Goal: Transaction & Acquisition: Purchase product/service

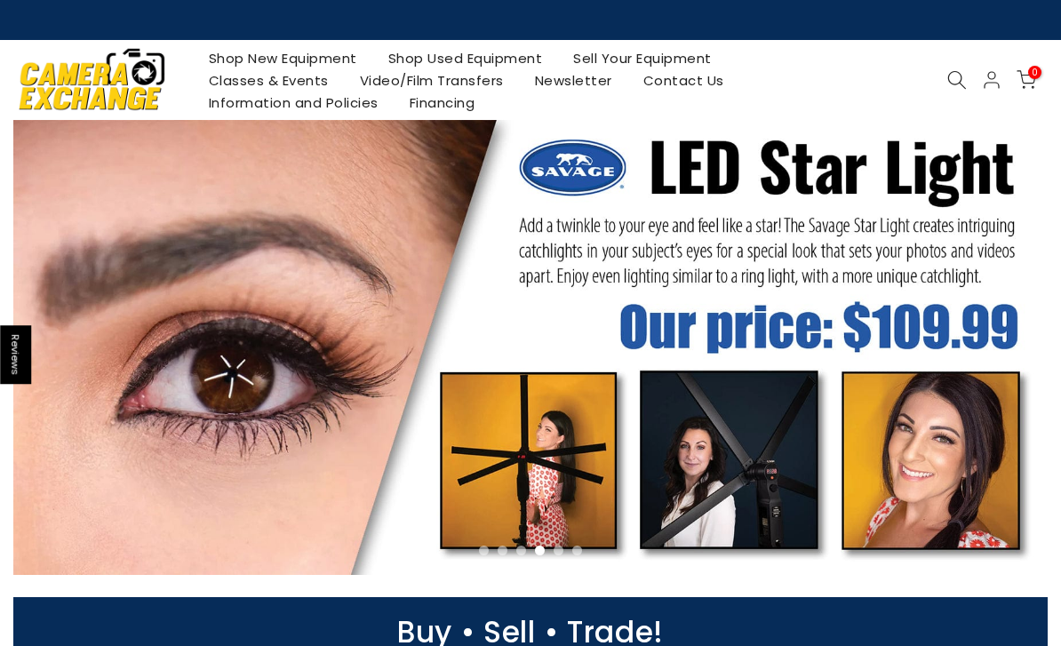
click at [896, 256] on link at bounding box center [530, 347] width 1035 height 455
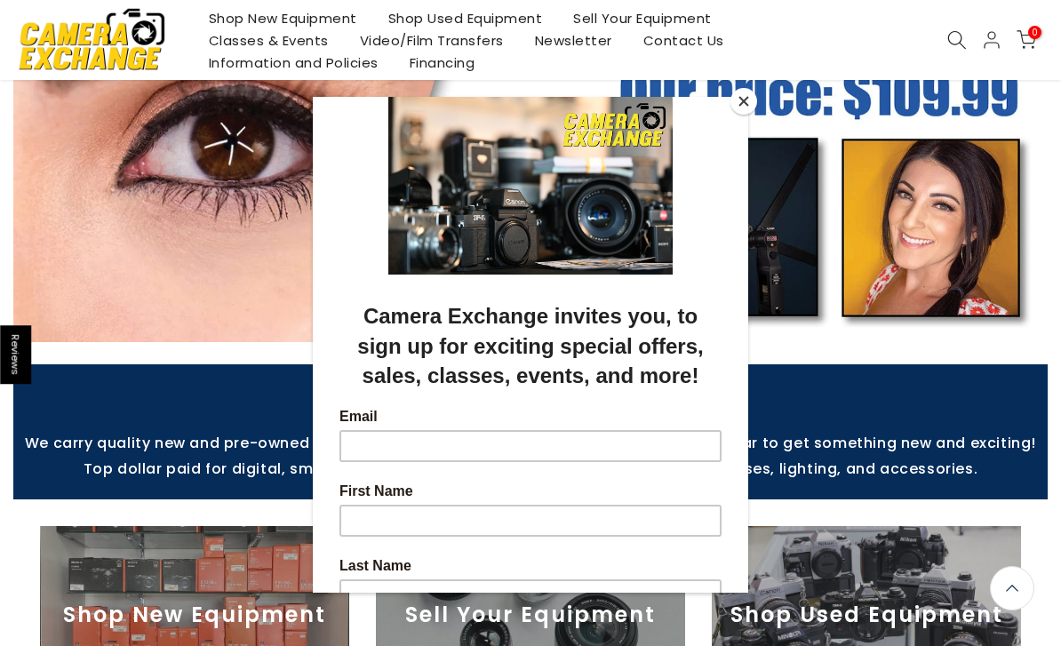
scroll to position [234, 0]
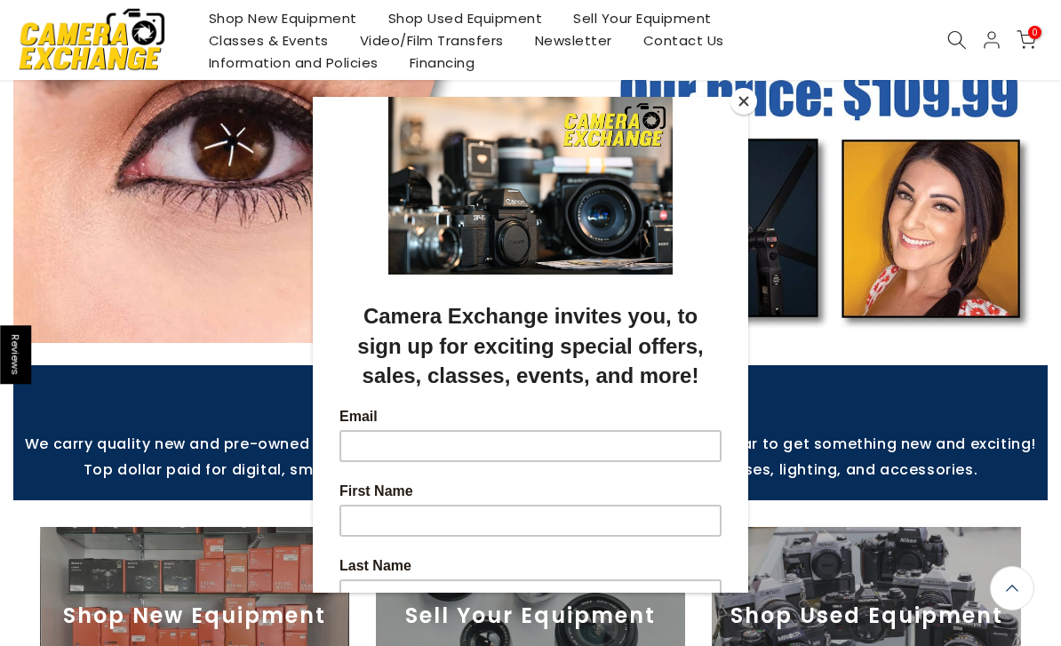
click at [743, 105] on button "Close" at bounding box center [744, 101] width 27 height 27
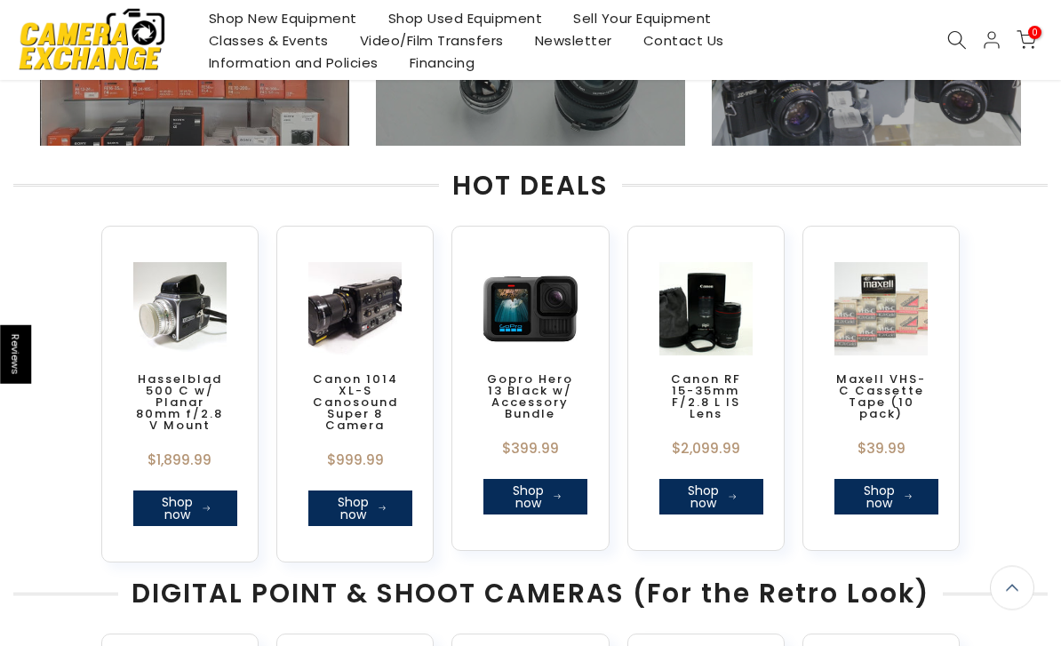
scroll to position [791, 0]
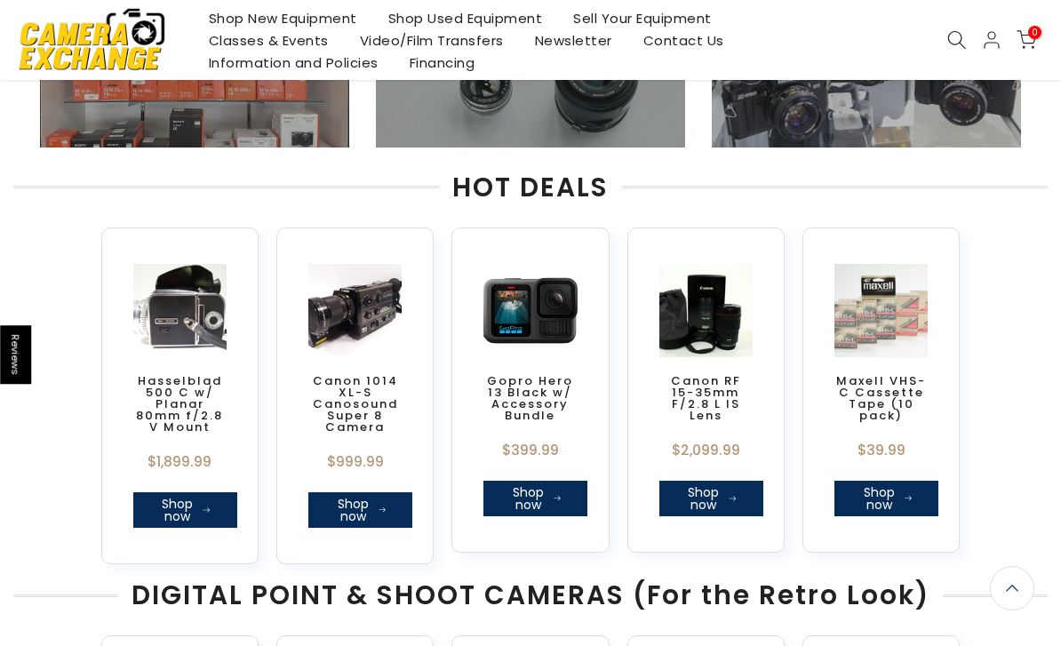
click at [185, 314] on img at bounding box center [180, 311] width 102 height 102
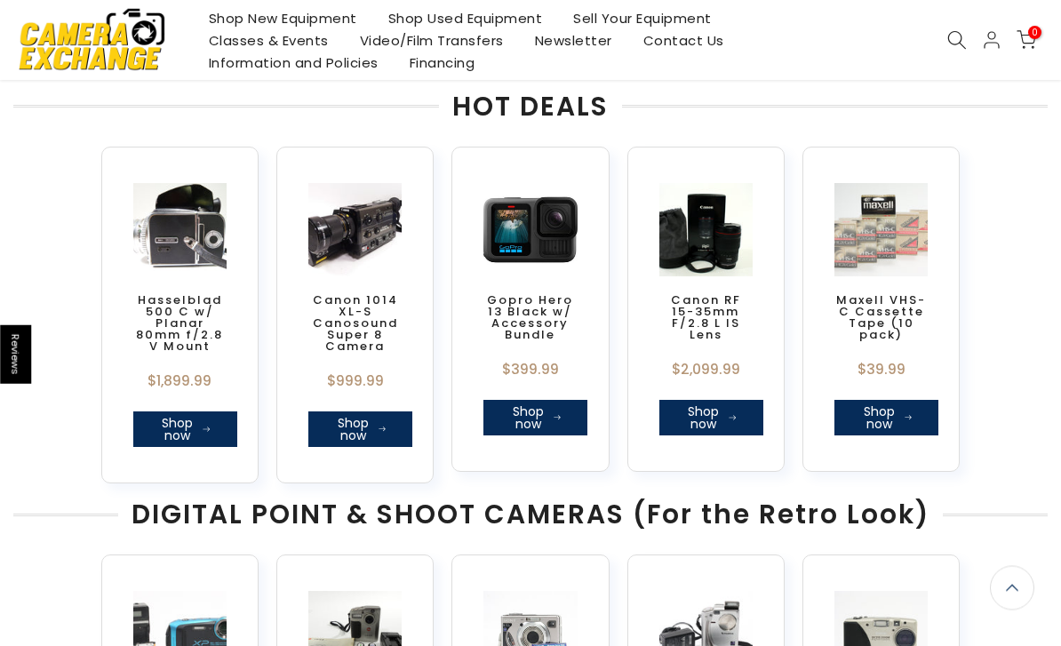
scroll to position [870, 0]
click at [176, 426] on link "Shop now" at bounding box center [185, 430] width 104 height 36
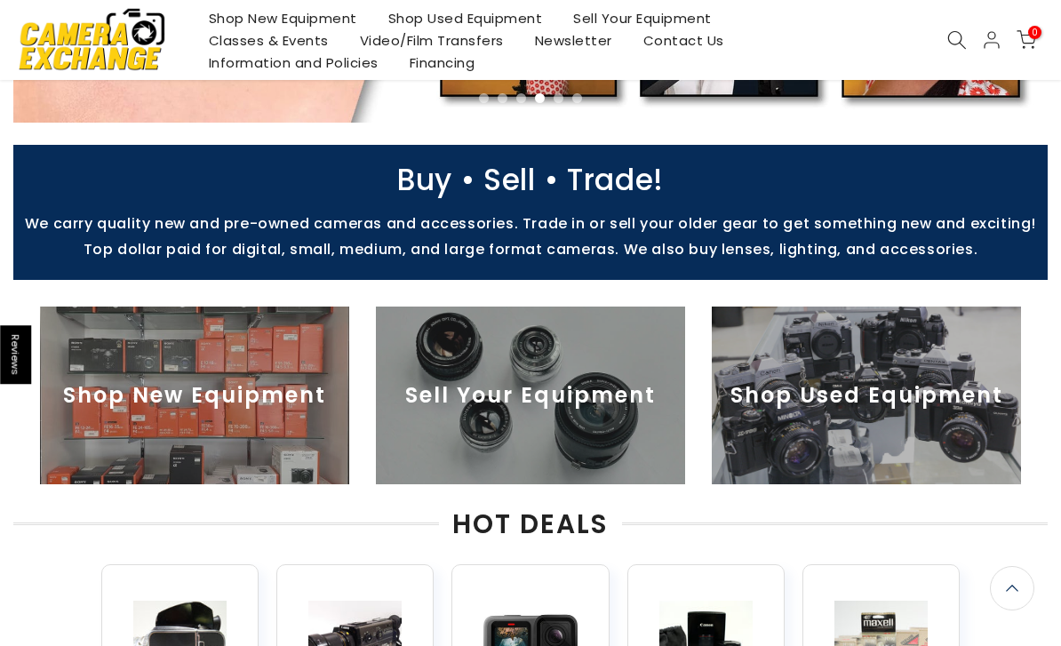
scroll to position [451, 0]
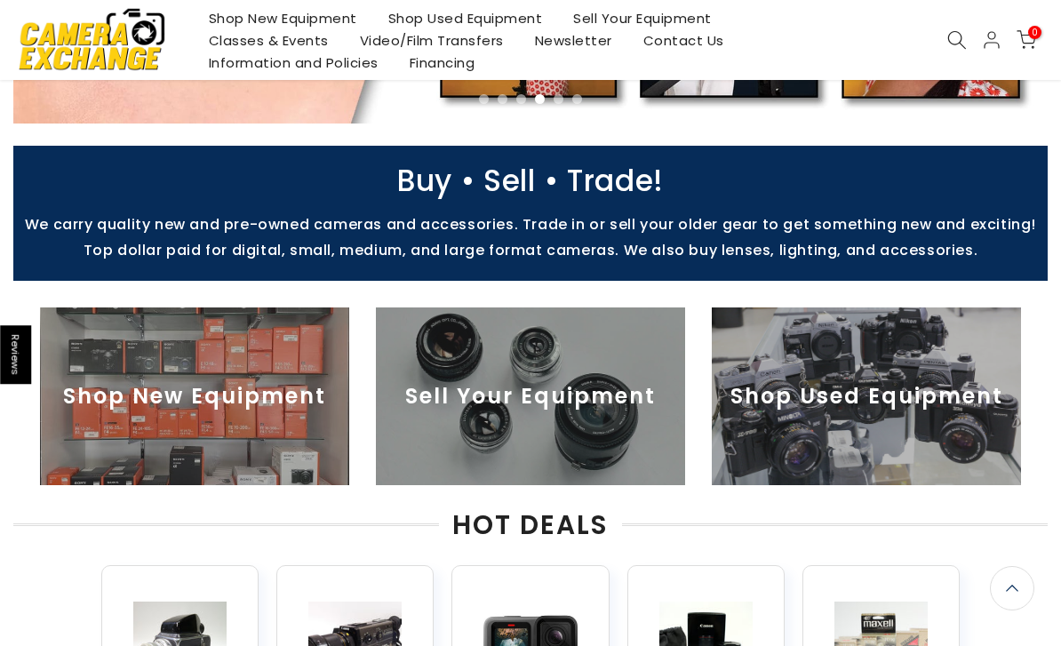
click at [159, 384] on img at bounding box center [194, 397] width 309 height 178
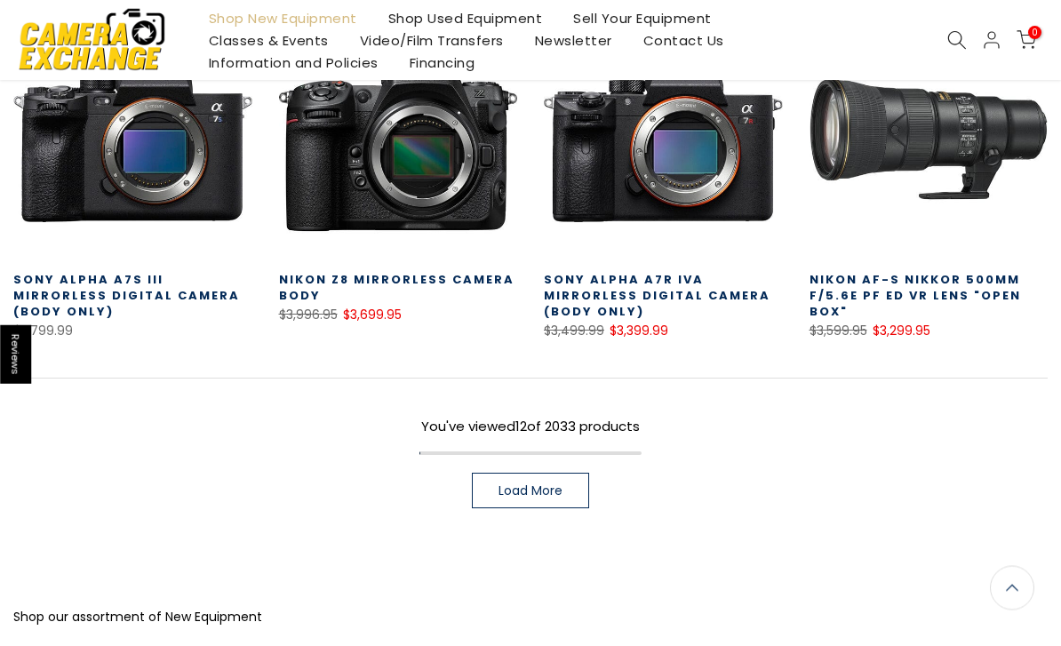
scroll to position [1064, 0]
click at [554, 484] on span "Load More" at bounding box center [531, 490] width 64 height 12
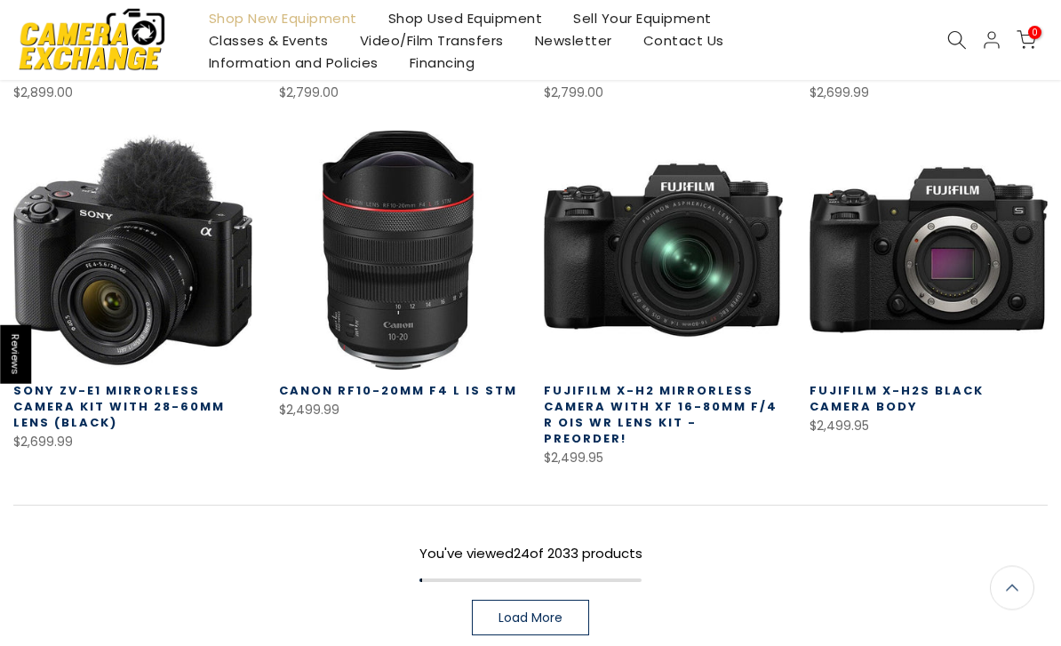
scroll to position [1968, 0]
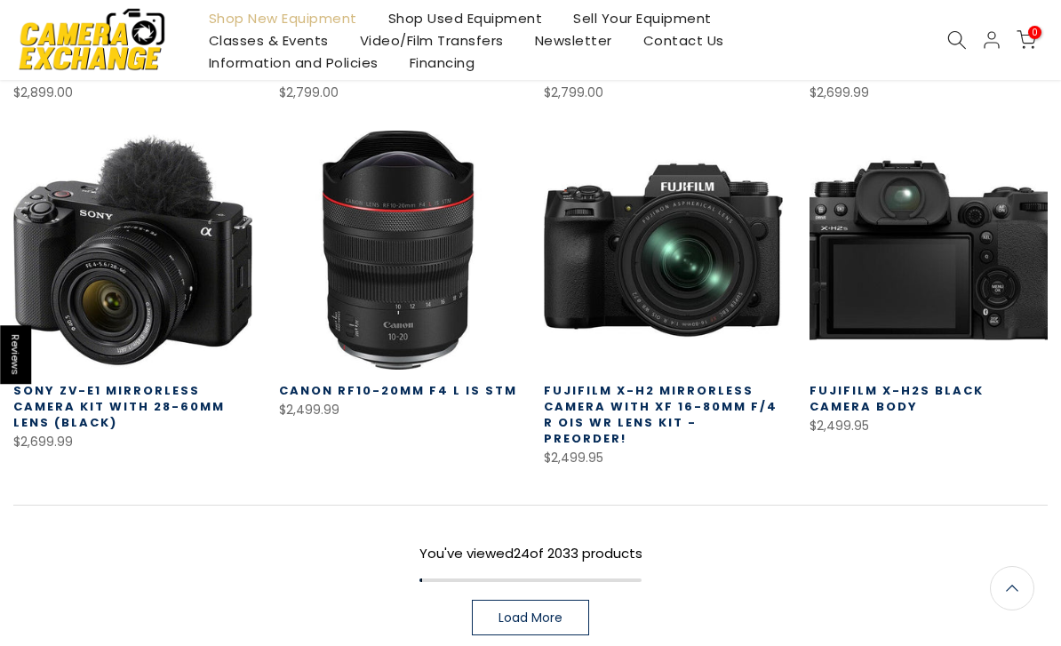
click at [966, 260] on link at bounding box center [929, 250] width 239 height 239
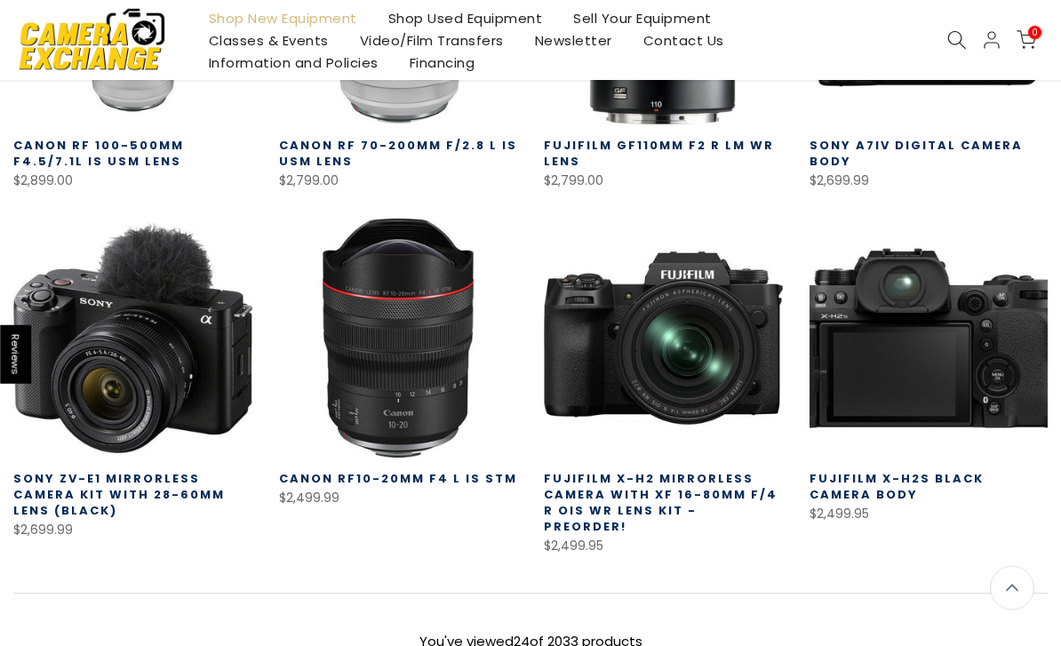
scroll to position [2156, 0]
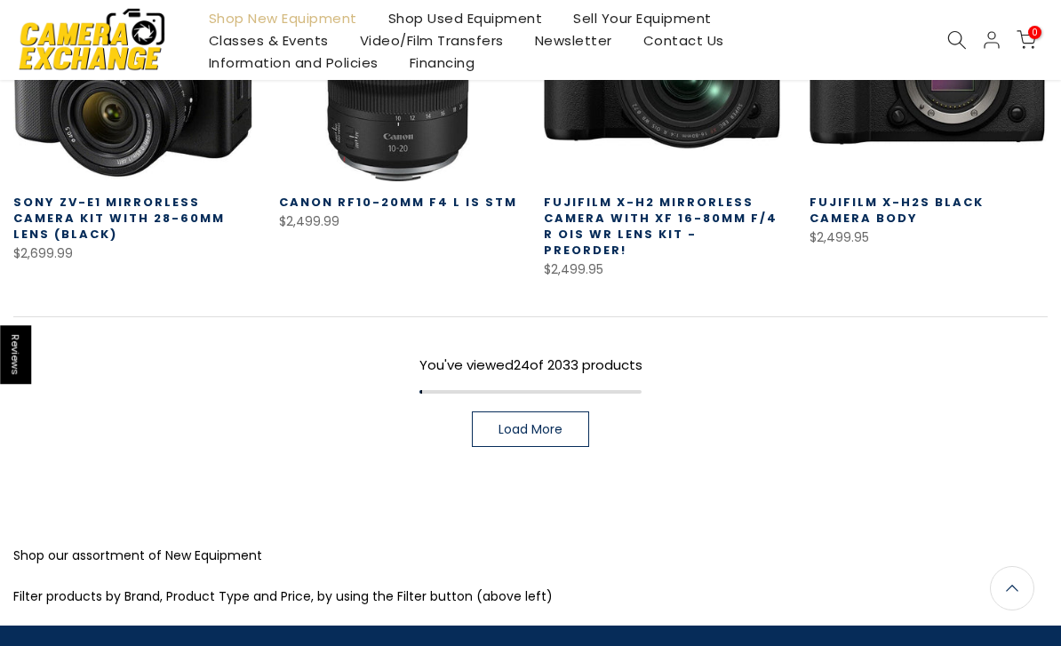
click at [552, 423] on span "Load More" at bounding box center [531, 429] width 64 height 12
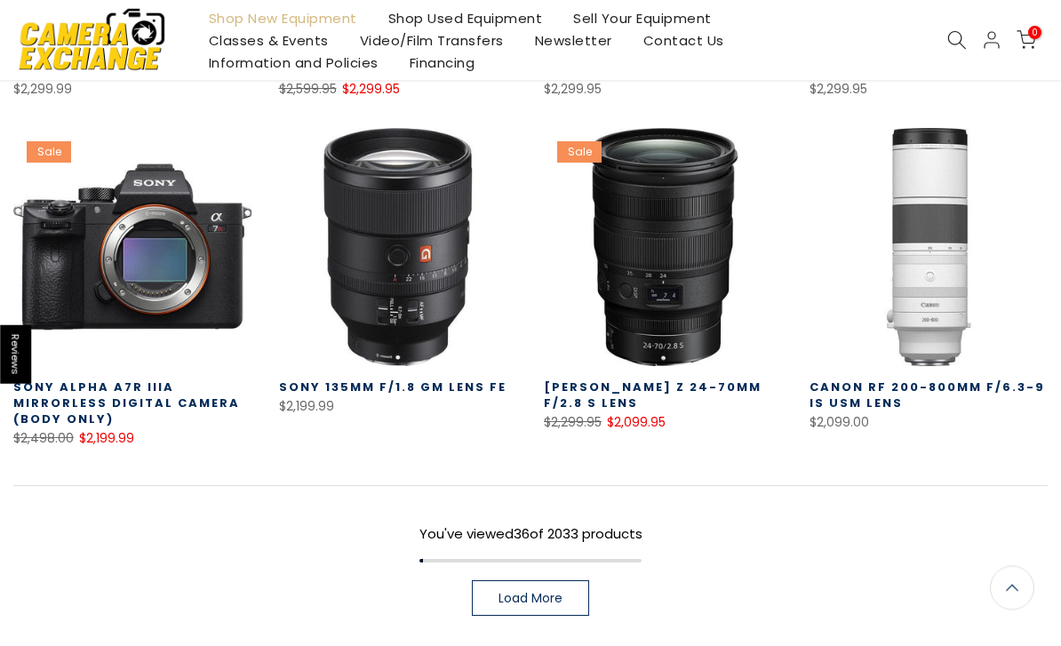
scroll to position [3001, 0]
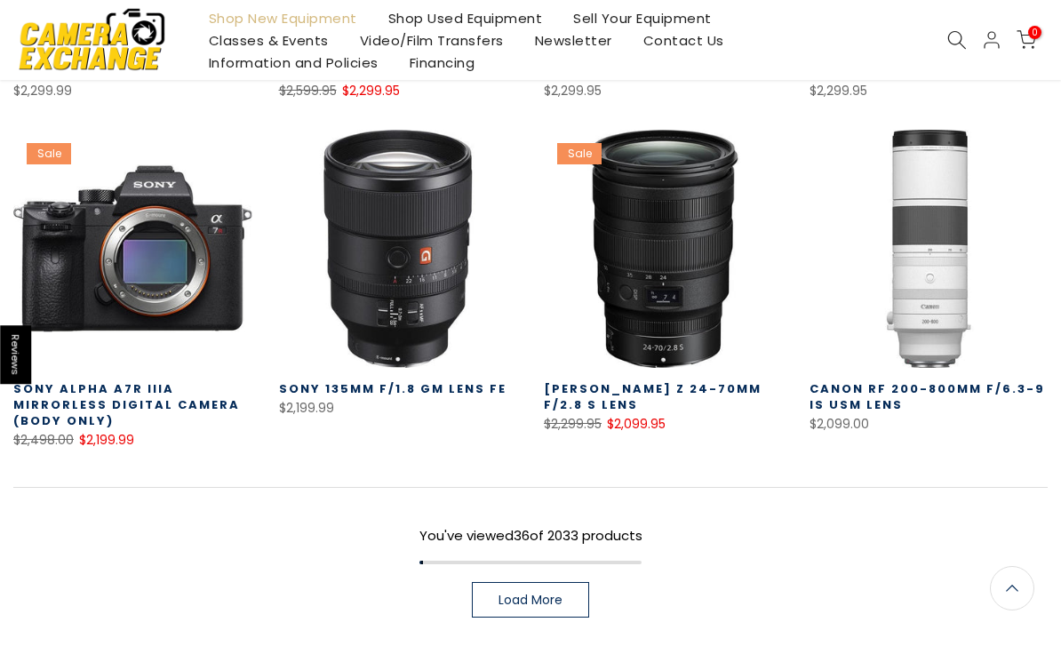
click at [548, 594] on span "Load More" at bounding box center [531, 600] width 64 height 12
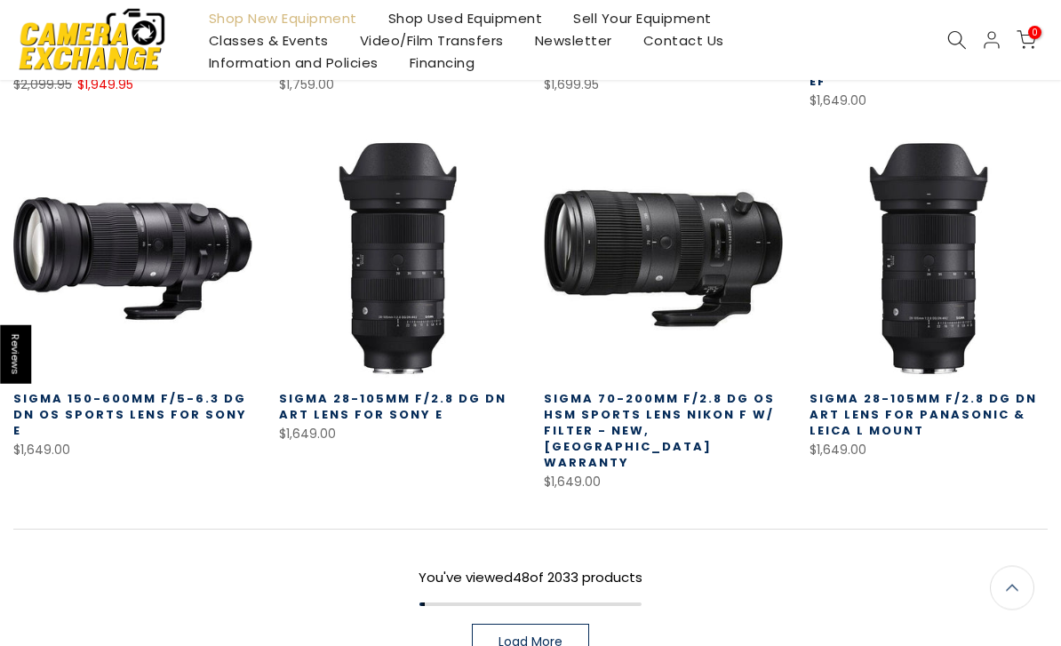
scroll to position [4020, 0]
click at [542, 624] on link "Load More" at bounding box center [530, 642] width 117 height 36
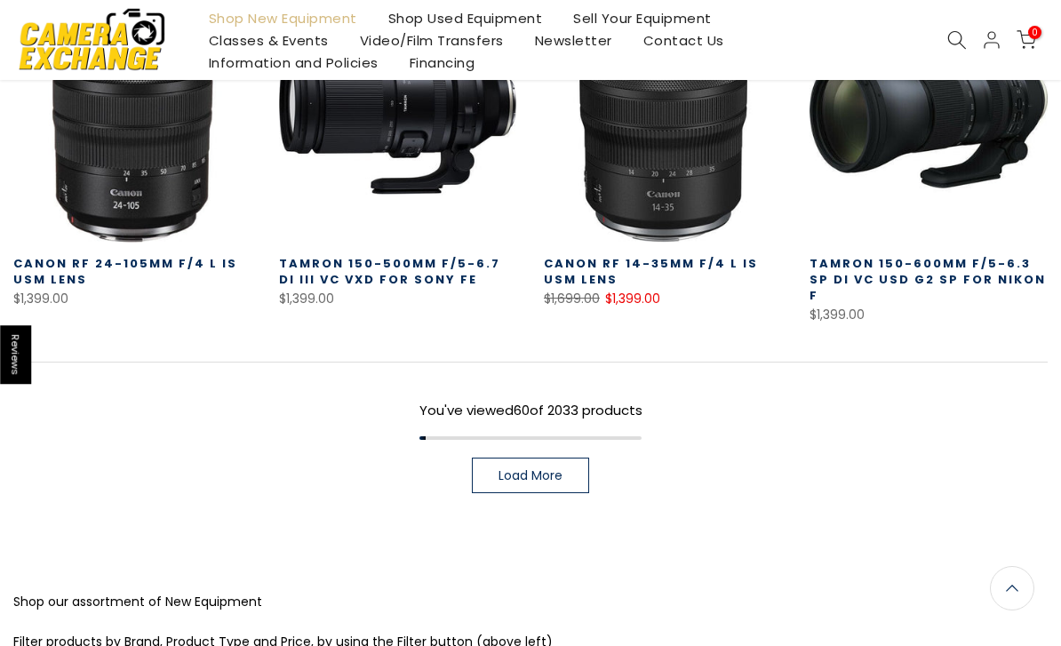
scroll to position [5216, 0]
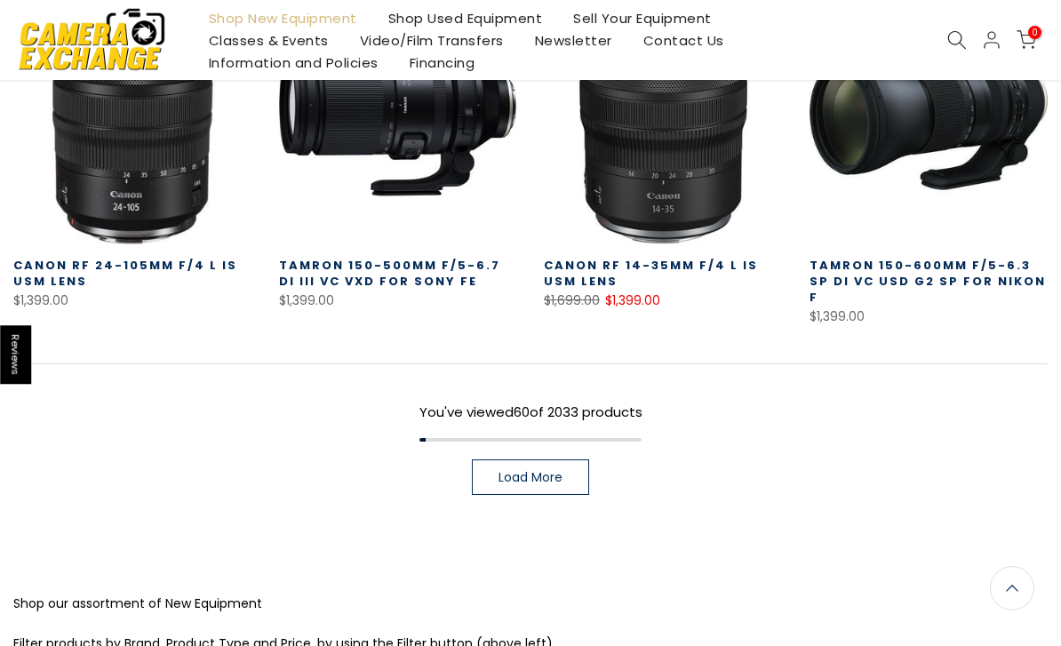
click at [562, 471] on span "Load More" at bounding box center [531, 477] width 64 height 12
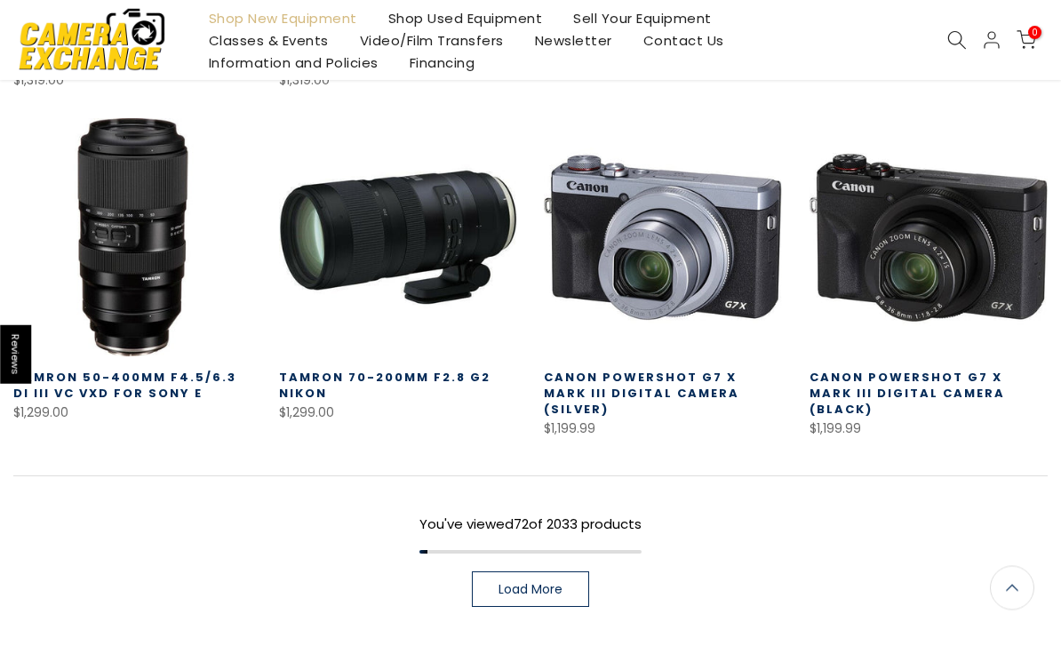
scroll to position [6183, 0]
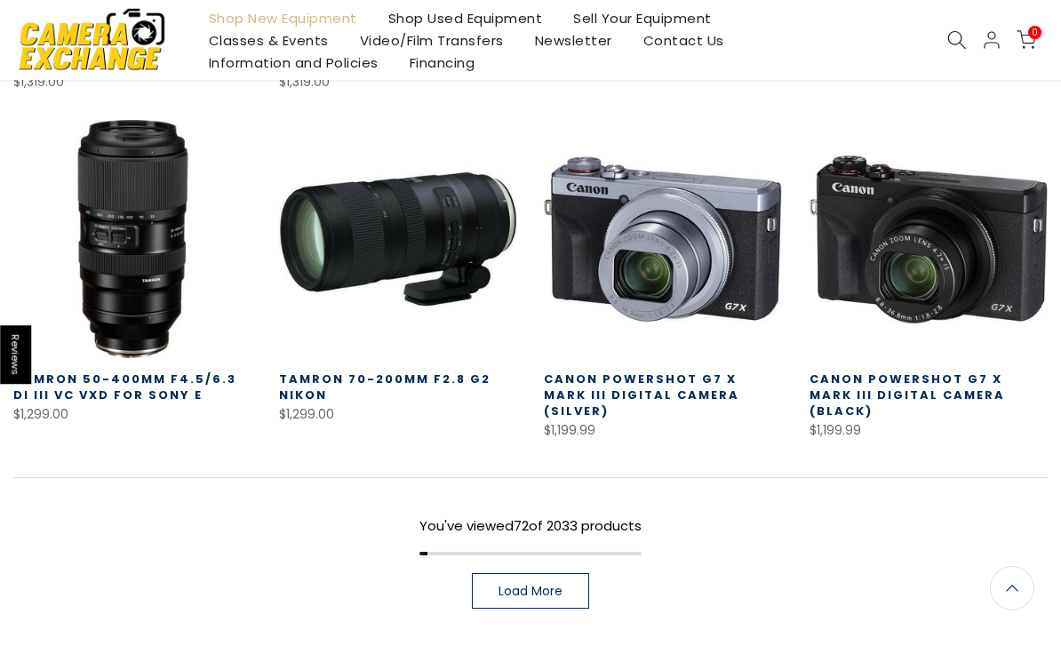
click at [556, 585] on span "Load More" at bounding box center [531, 591] width 64 height 12
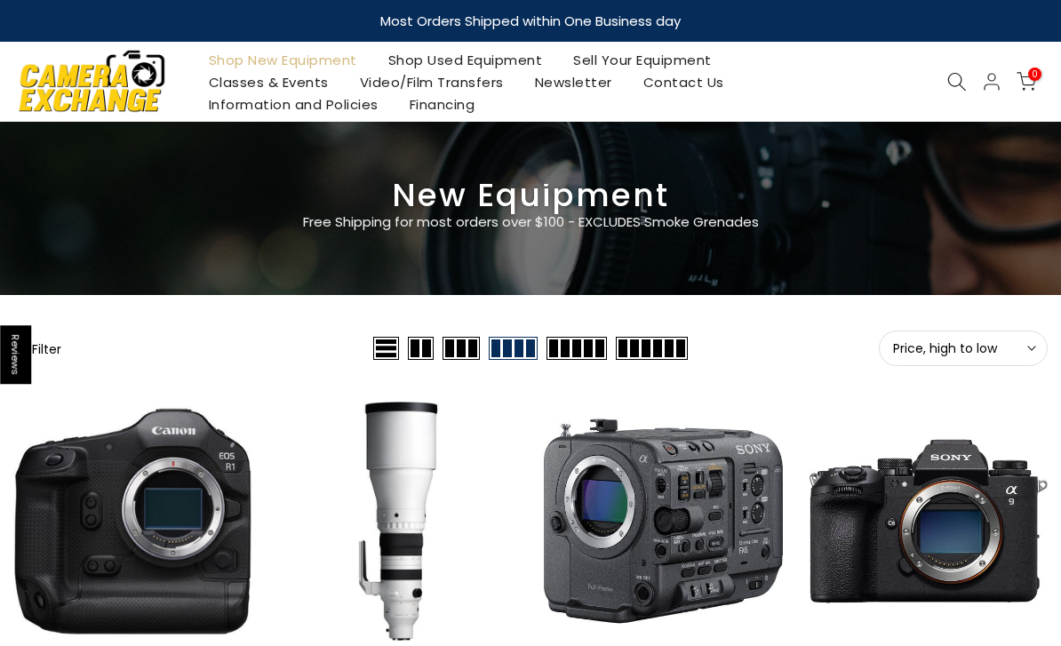
click at [945, 339] on button "Price, high to low Sort" at bounding box center [963, 349] width 169 height 36
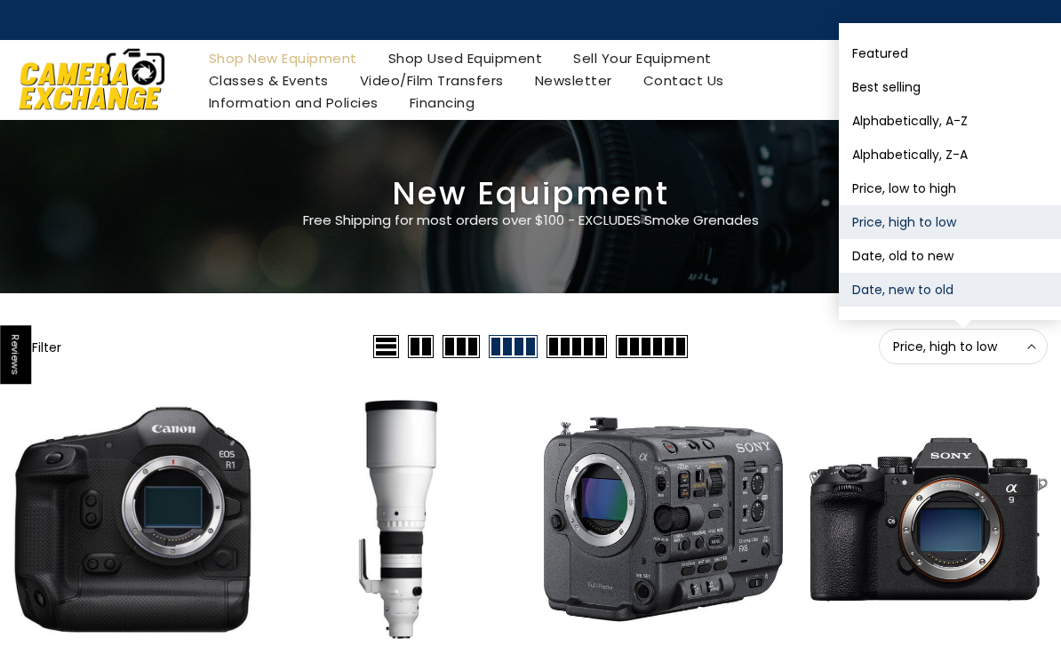
click at [934, 294] on button "Date, new to old" at bounding box center [950, 290] width 222 height 34
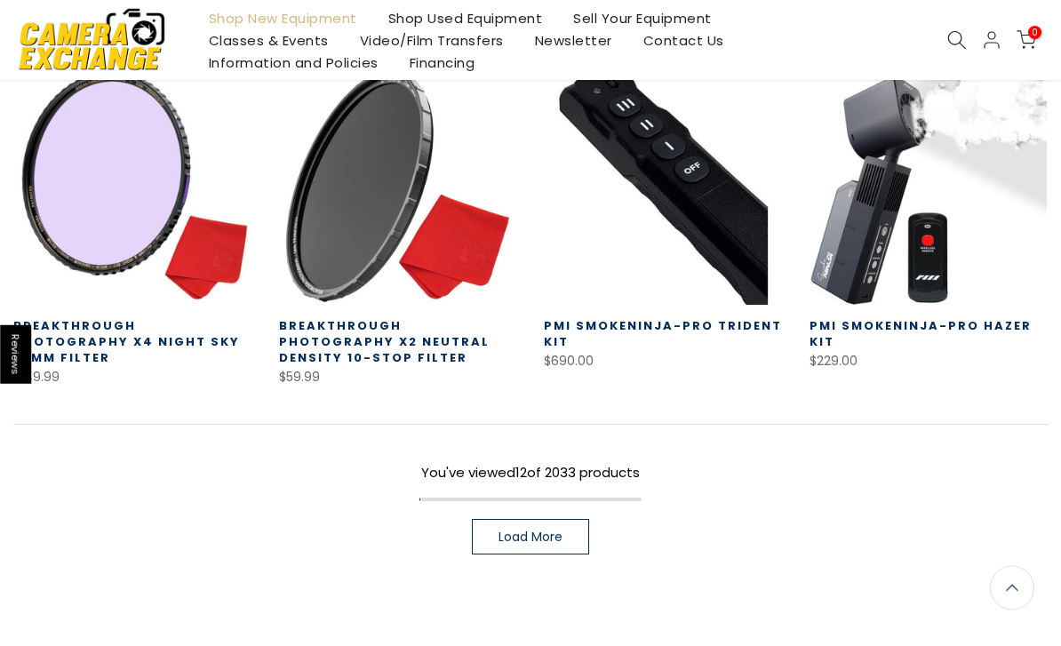
scroll to position [1032, 0]
click at [546, 531] on span "Load More" at bounding box center [531, 537] width 64 height 12
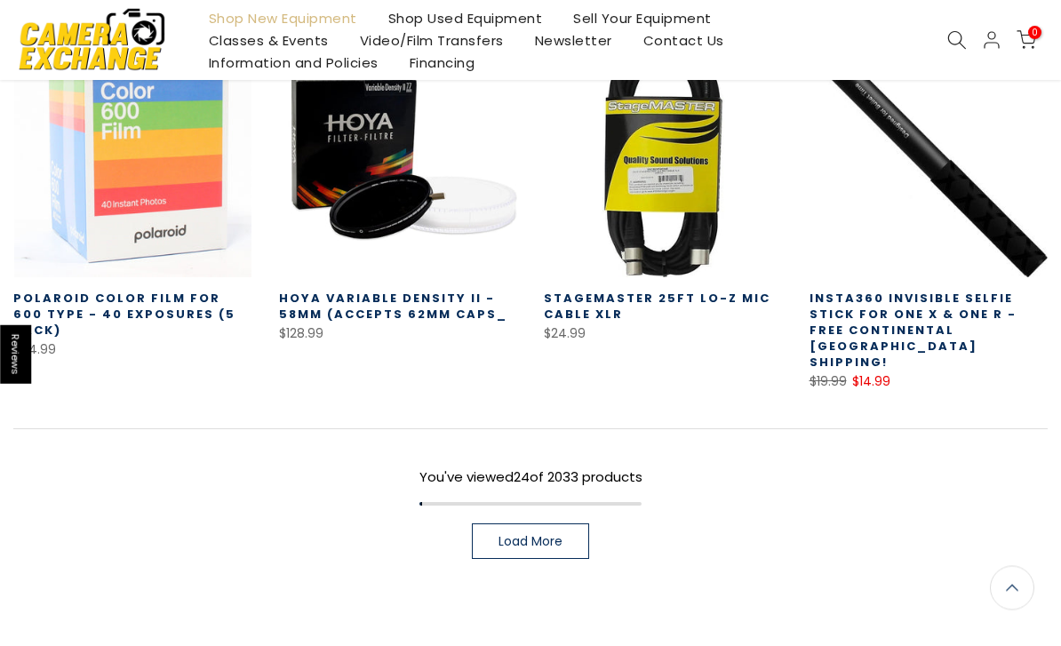
scroll to position [2122, 0]
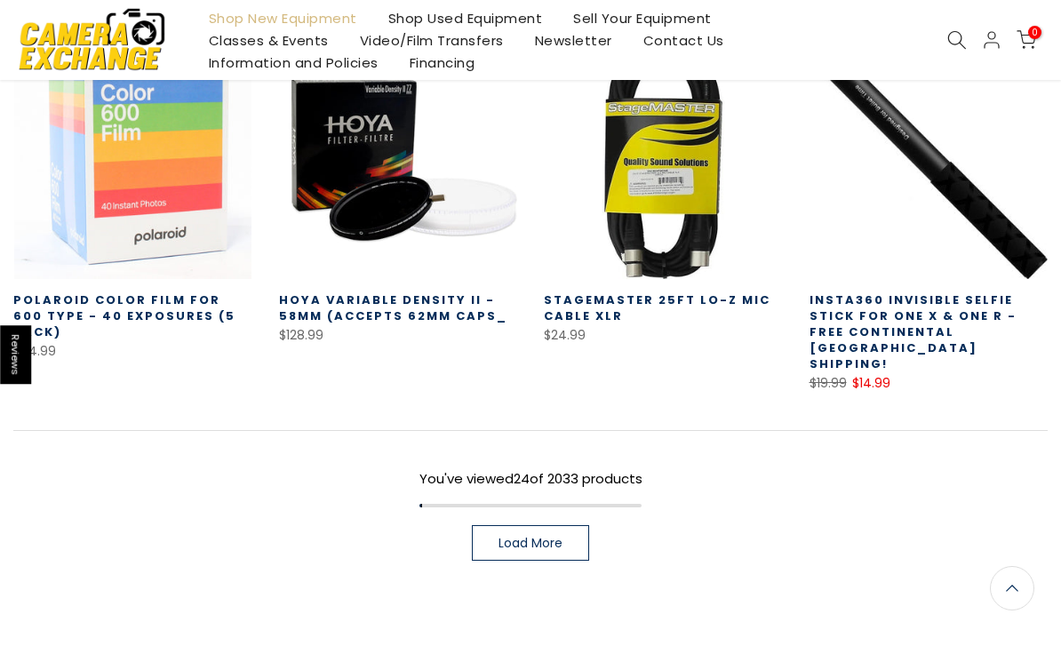
click at [543, 537] on span "Load More" at bounding box center [531, 543] width 64 height 12
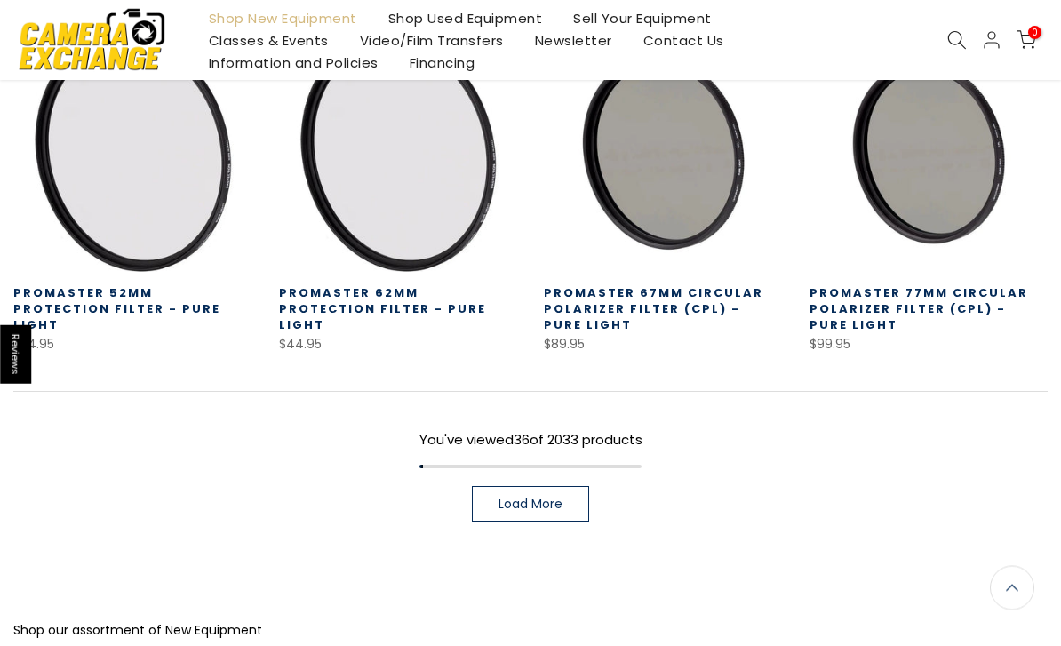
scroll to position [3221, 0]
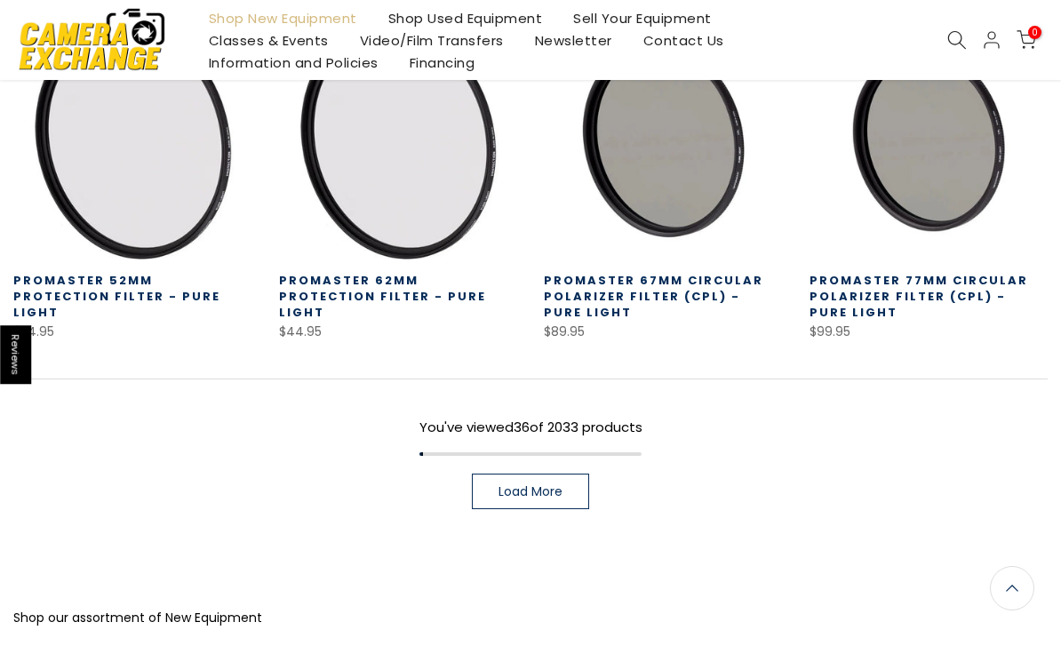
click at [554, 485] on span "Load More" at bounding box center [531, 491] width 64 height 12
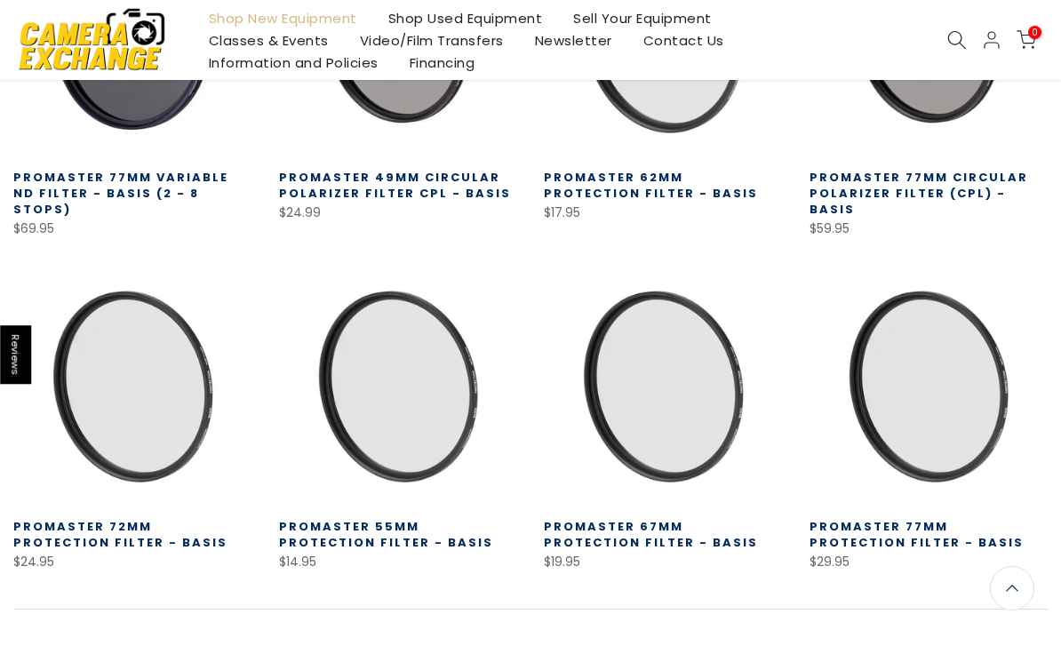
scroll to position [4219, 0]
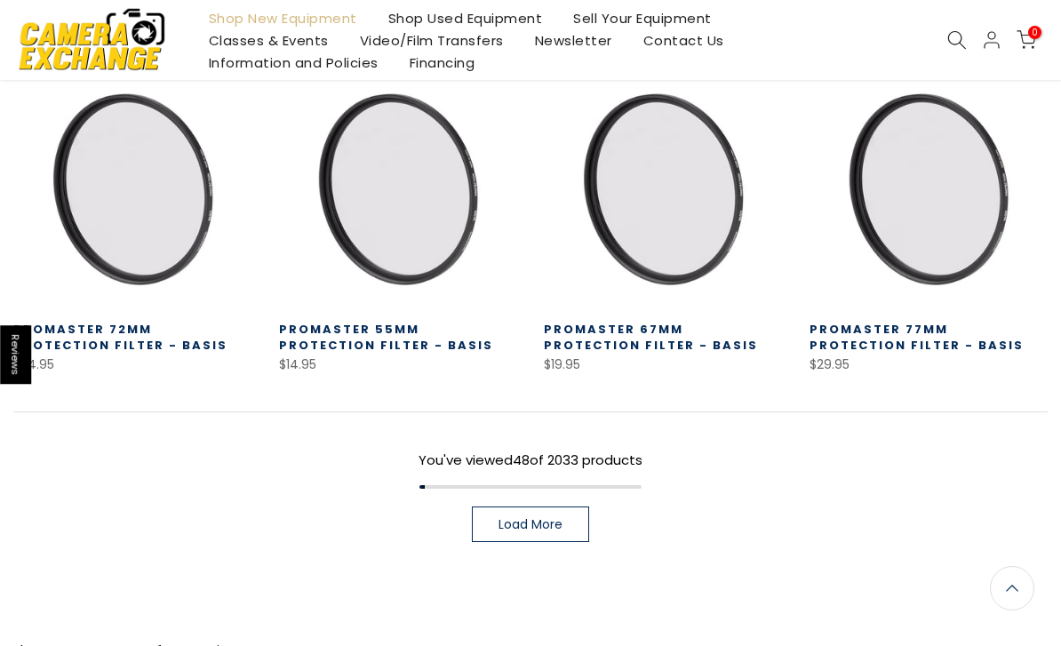
click at [555, 518] on span "Load More" at bounding box center [531, 524] width 64 height 12
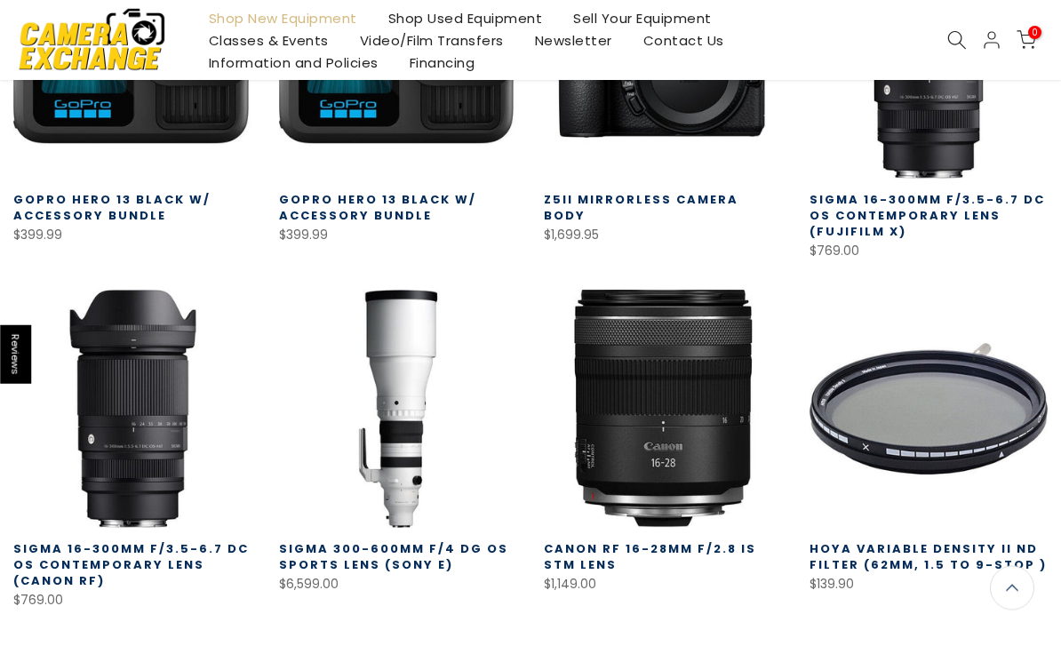
scroll to position [5014, 0]
click at [499, 20] on link "Shop Used Equipment" at bounding box center [465, 18] width 186 height 22
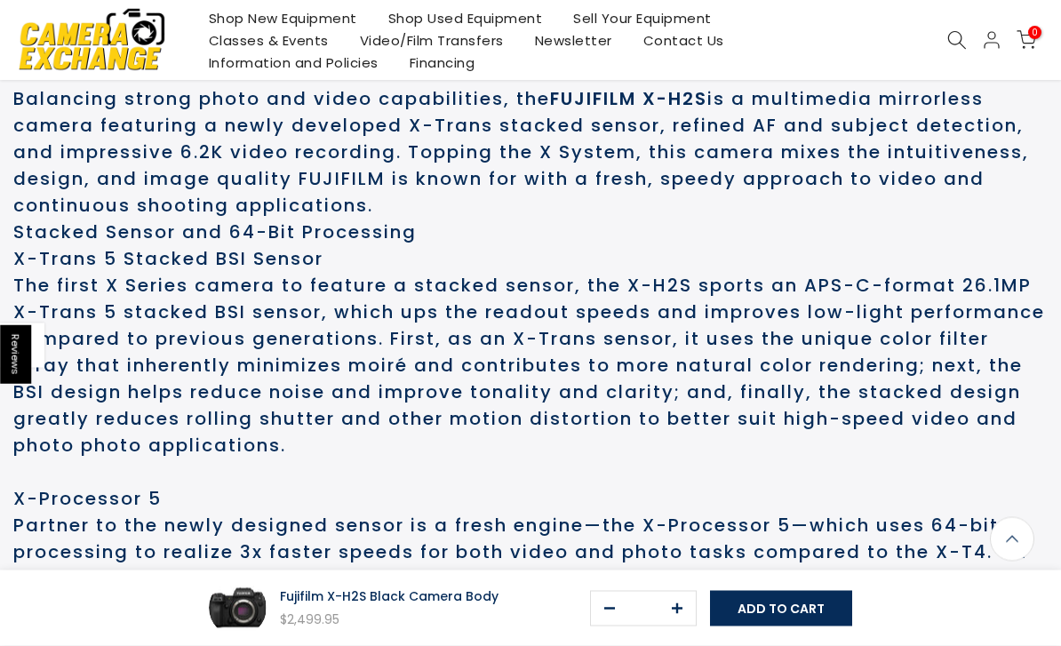
scroll to position [974, 0]
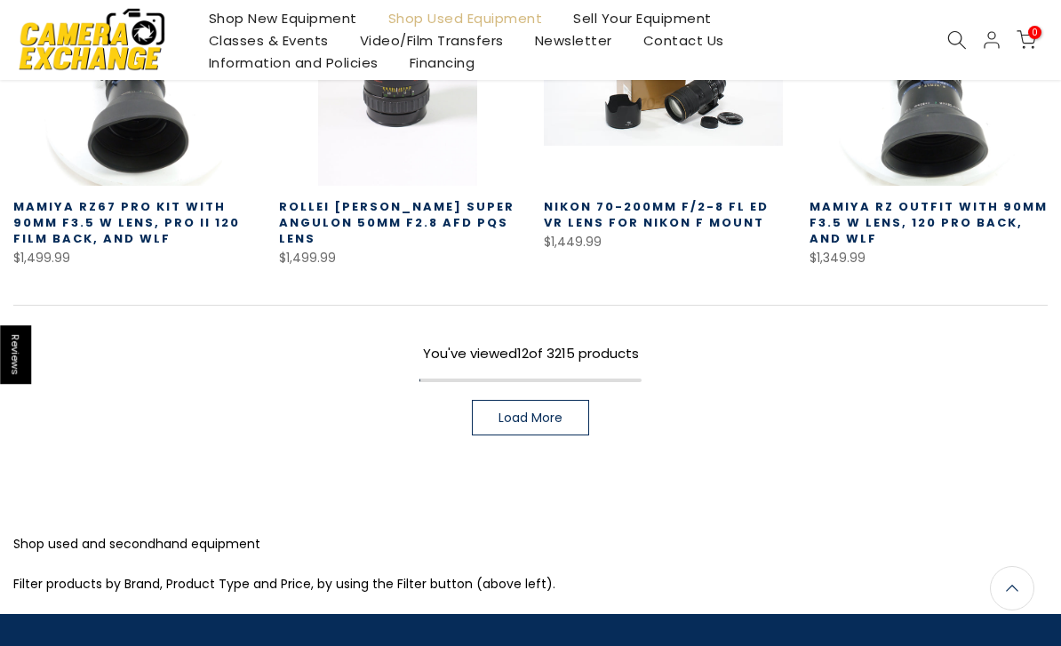
scroll to position [1151, 0]
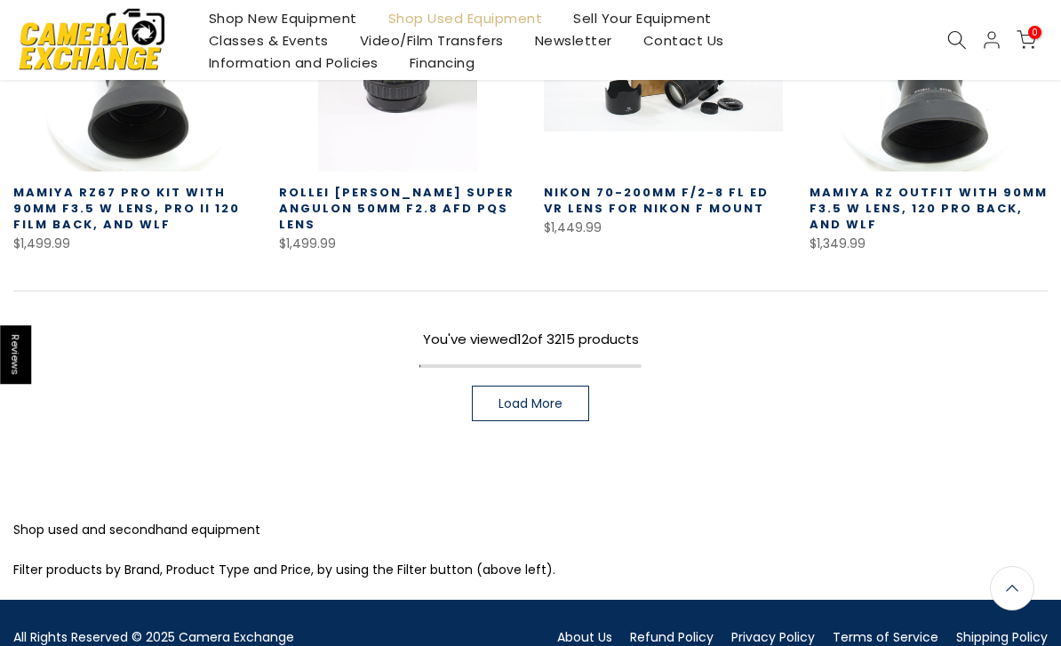
click at [554, 410] on span "Load More" at bounding box center [531, 403] width 64 height 12
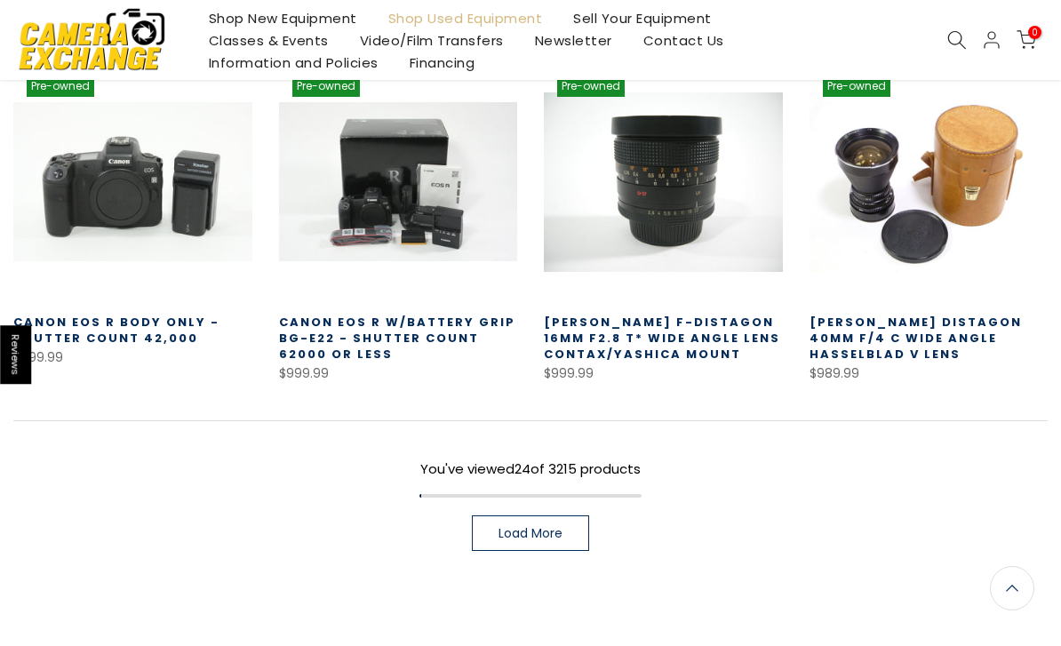
scroll to position [2068, 0]
click at [548, 533] on span "Load More" at bounding box center [531, 533] width 64 height 12
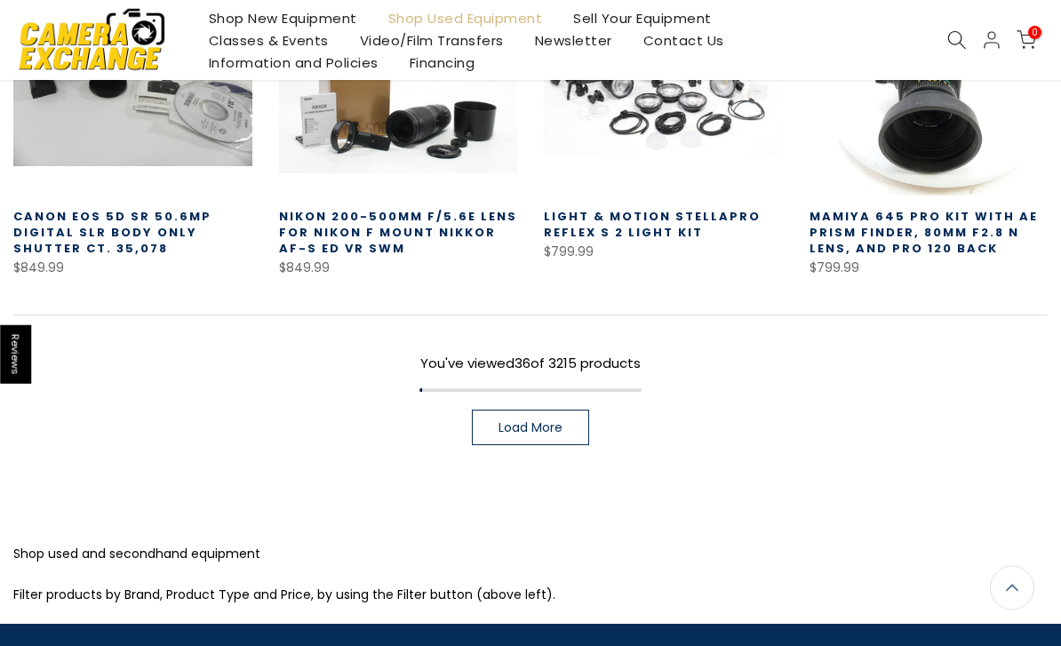
scroll to position [3267, 0]
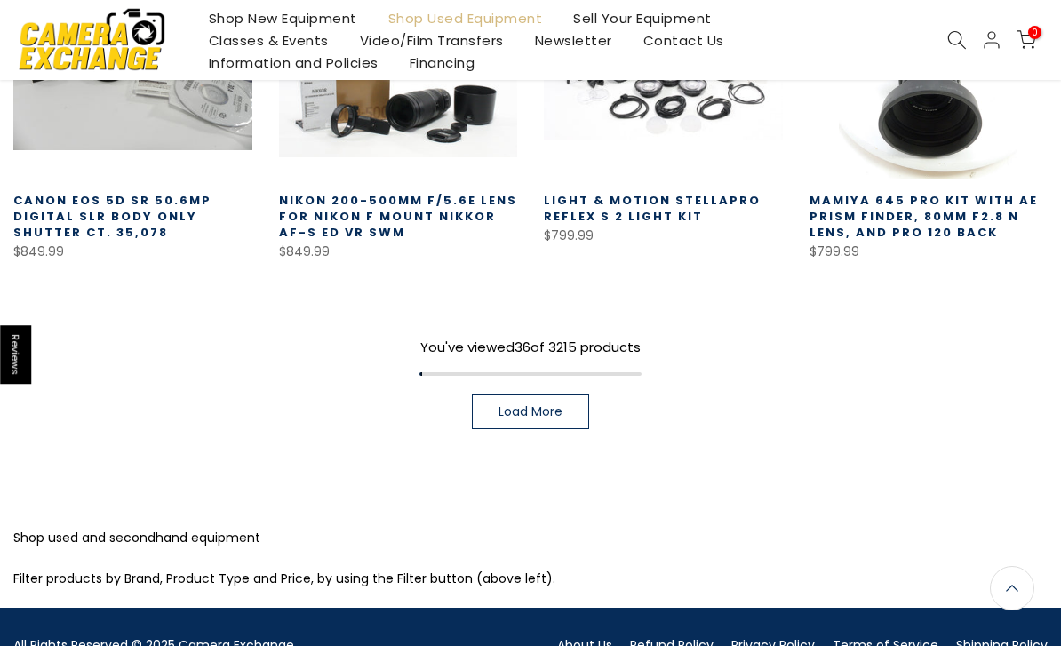
click at [566, 394] on link "Load More" at bounding box center [530, 412] width 117 height 36
